Goal: Task Accomplishment & Management: Manage account settings

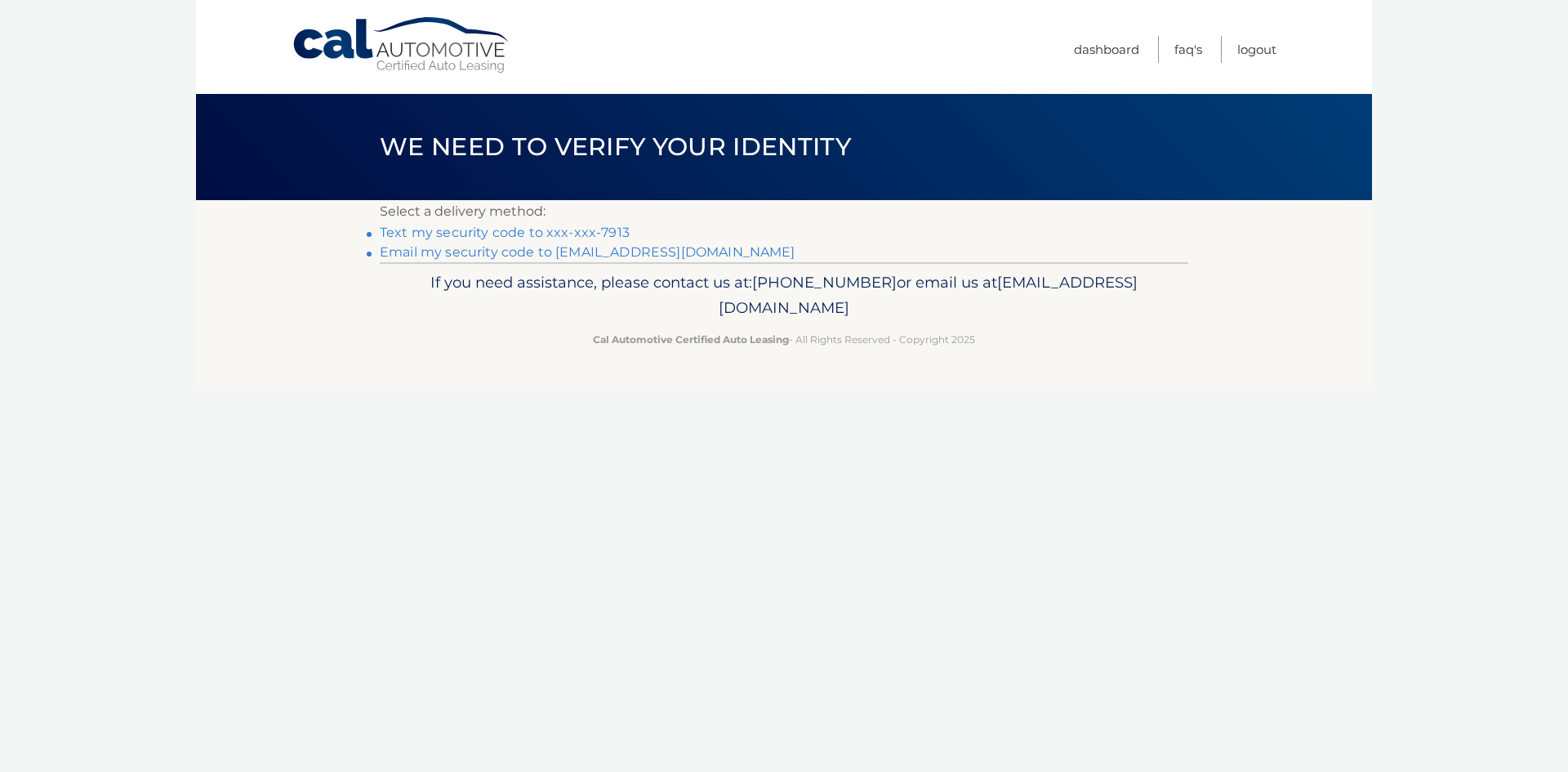
click at [593, 224] on li "Text my security code to xxx-xxx-7913" at bounding box center [784, 232] width 808 height 20
click at [593, 228] on link "Text my security code to xxx-xxx-7913" at bounding box center [504, 232] width 250 height 16
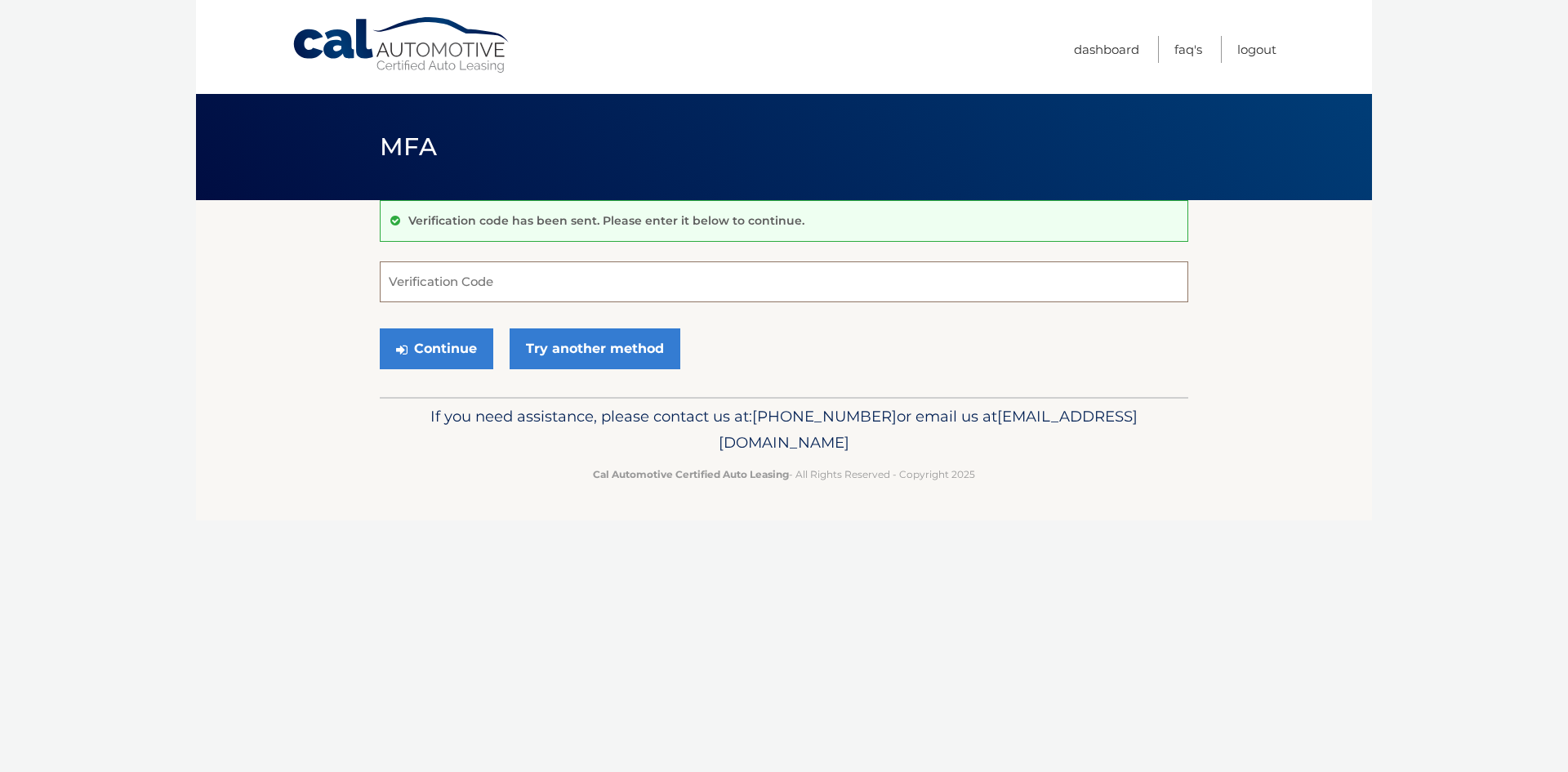
click at [539, 295] on input "Verification Code" at bounding box center [784, 281] width 808 height 41
type input "275955"
click at [449, 335] on button "Continue" at bounding box center [436, 349] width 113 height 41
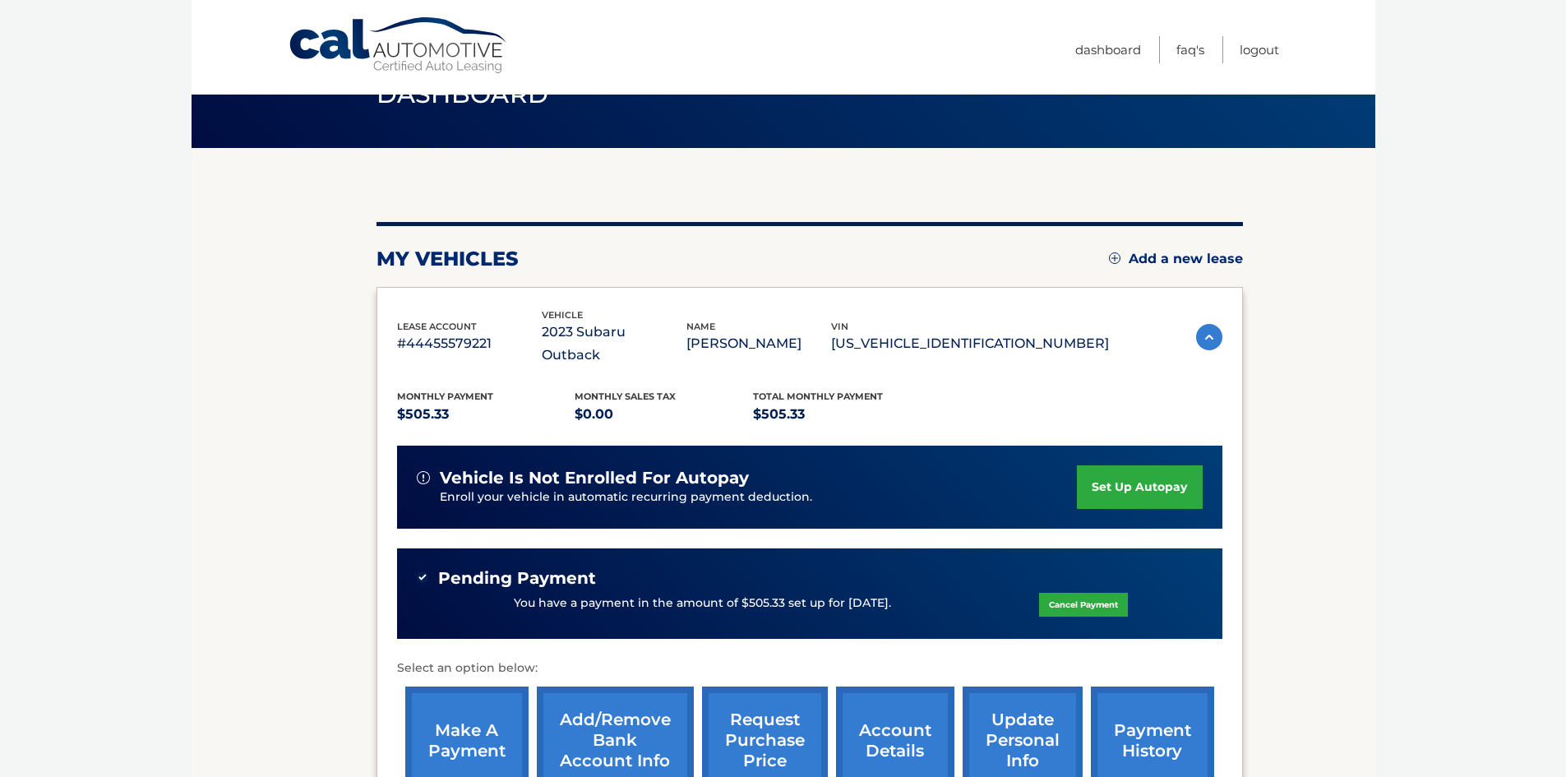
scroll to position [82, 0]
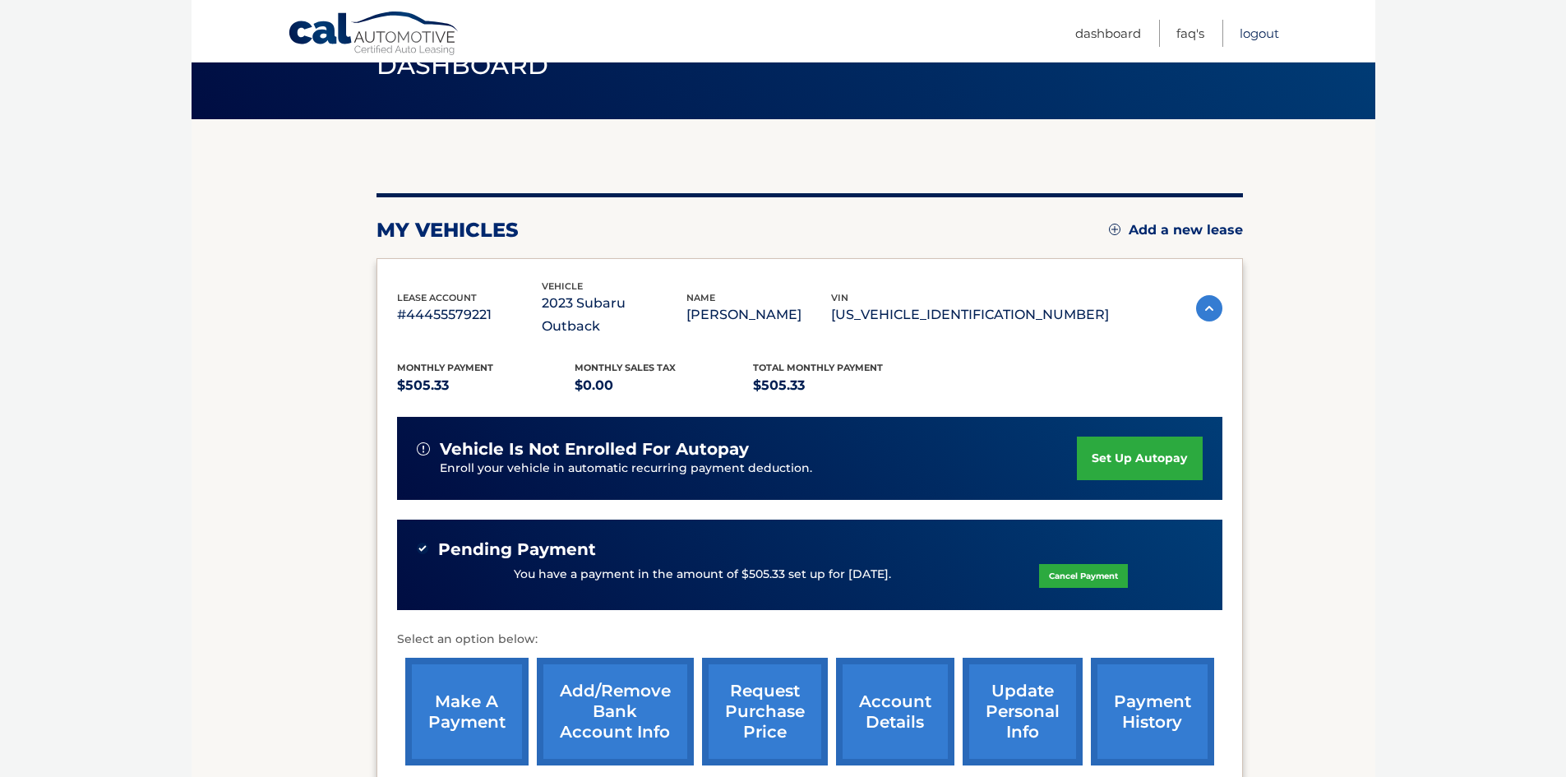
click at [1244, 27] on link "Logout" at bounding box center [1259, 33] width 39 height 27
